Goal: Navigation & Orientation: Understand site structure

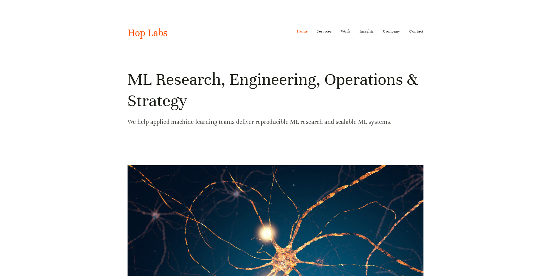
click at [351, 30] on nav "Home Services ML/AI Research ML/AI Engineering ML/AI Operations ML/AI Strategy …" at bounding box center [360, 31] width 127 height 9
click at [344, 32] on link "Work" at bounding box center [346, 31] width 10 height 9
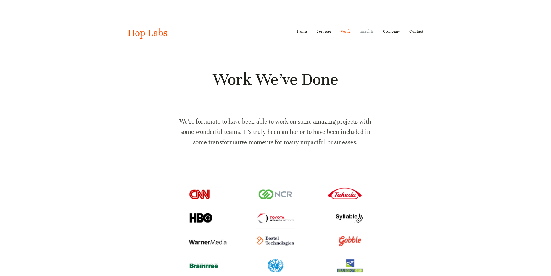
click at [366, 34] on link "Insights" at bounding box center [366, 31] width 15 height 9
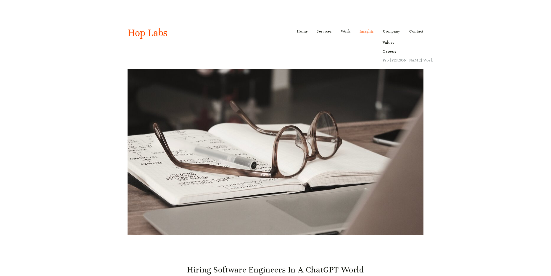
click at [393, 61] on link "Pro [PERSON_NAME] Work" at bounding box center [407, 60] width 59 height 9
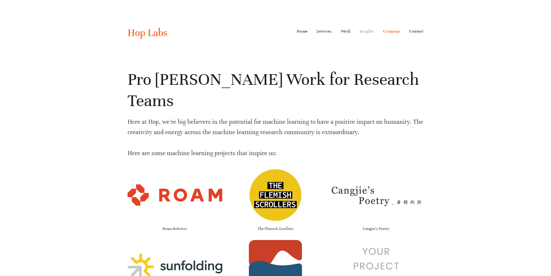
click at [362, 31] on link "Insights" at bounding box center [366, 31] width 15 height 9
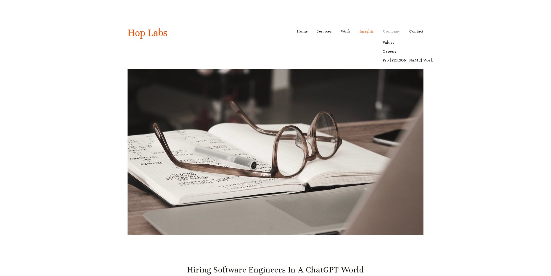
click at [388, 28] on link "Company" at bounding box center [391, 31] width 17 height 9
click at [390, 44] on link "Values" at bounding box center [407, 42] width 59 height 9
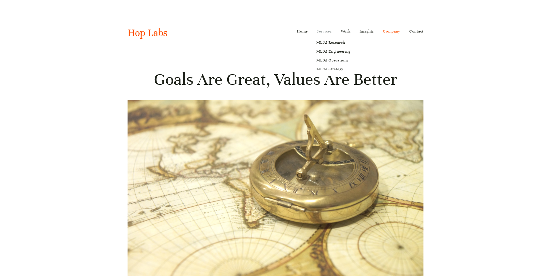
click at [325, 31] on link "Services" at bounding box center [324, 31] width 15 height 9
click at [306, 31] on link "Home" at bounding box center [302, 31] width 11 height 9
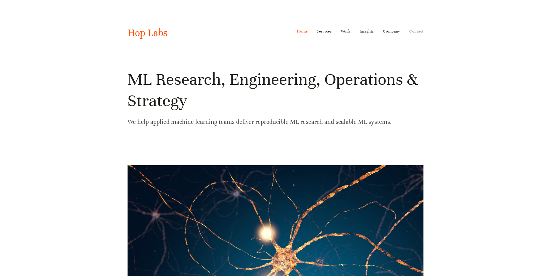
click at [418, 30] on link "Contact" at bounding box center [416, 31] width 14 height 9
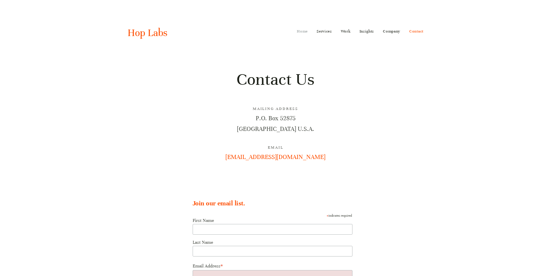
click at [299, 31] on link "Home" at bounding box center [302, 31] width 11 height 9
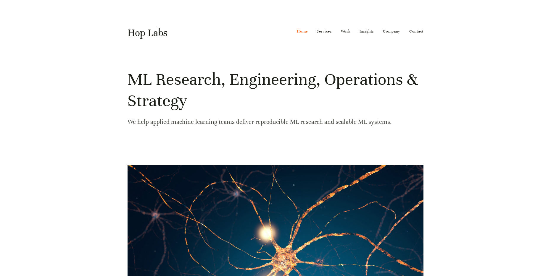
click at [160, 35] on link "Hop Labs" at bounding box center [148, 33] width 40 height 12
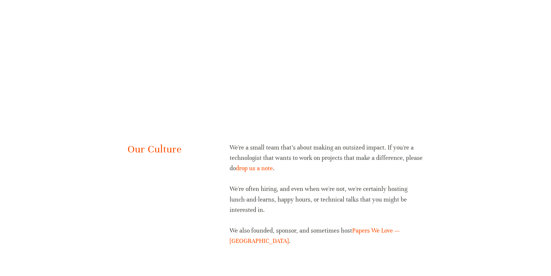
scroll to position [1153, 0]
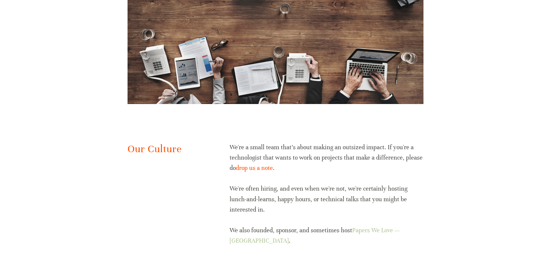
click at [384, 227] on link "Papers We Love — Atlanta" at bounding box center [315, 236] width 171 height 18
